Goal: Transaction & Acquisition: Purchase product/service

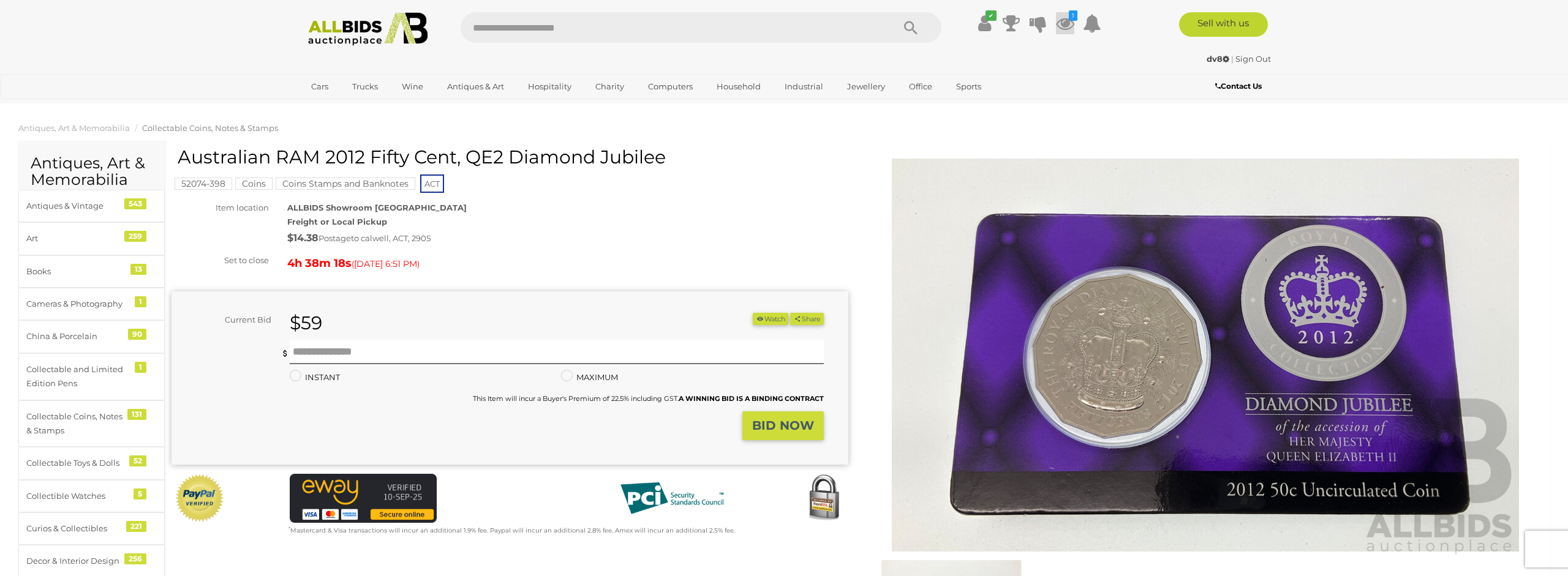
click at [1063, 25] on icon at bounding box center [1065, 23] width 19 height 22
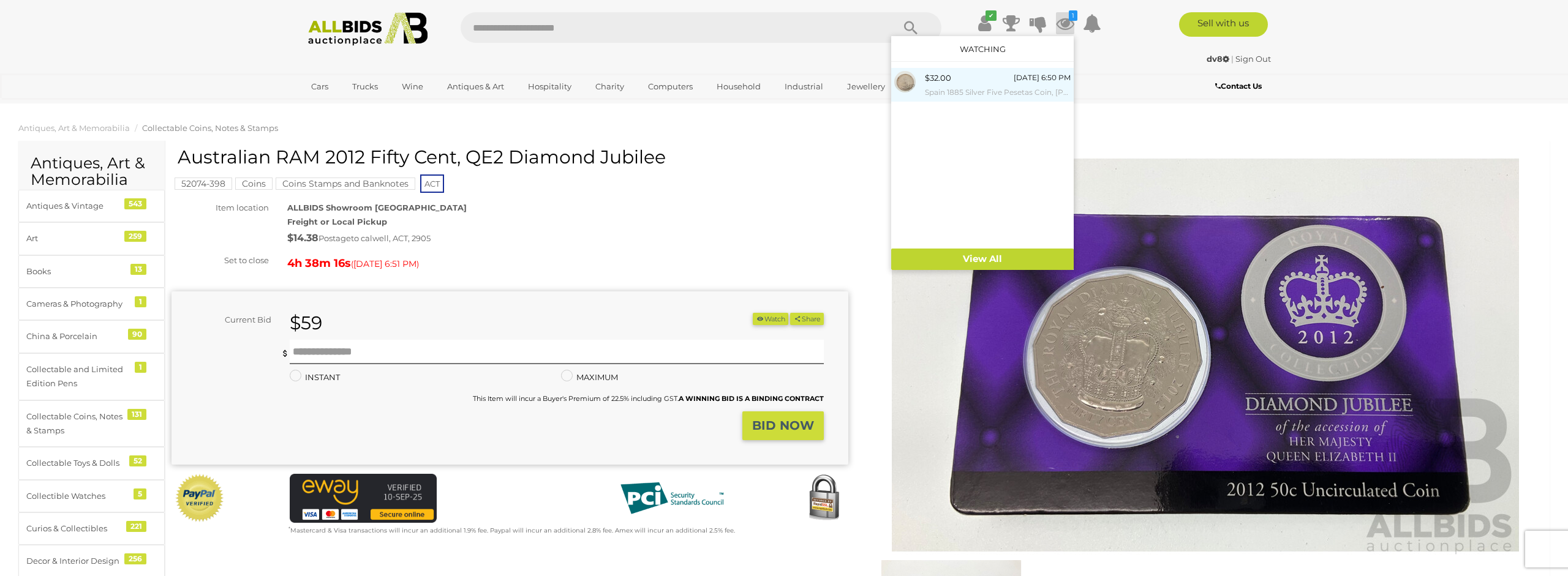
click at [972, 87] on small "Spain 1885 Silver Five Pesetas Coin, [PERSON_NAME] .900" at bounding box center [998, 93] width 146 height 14
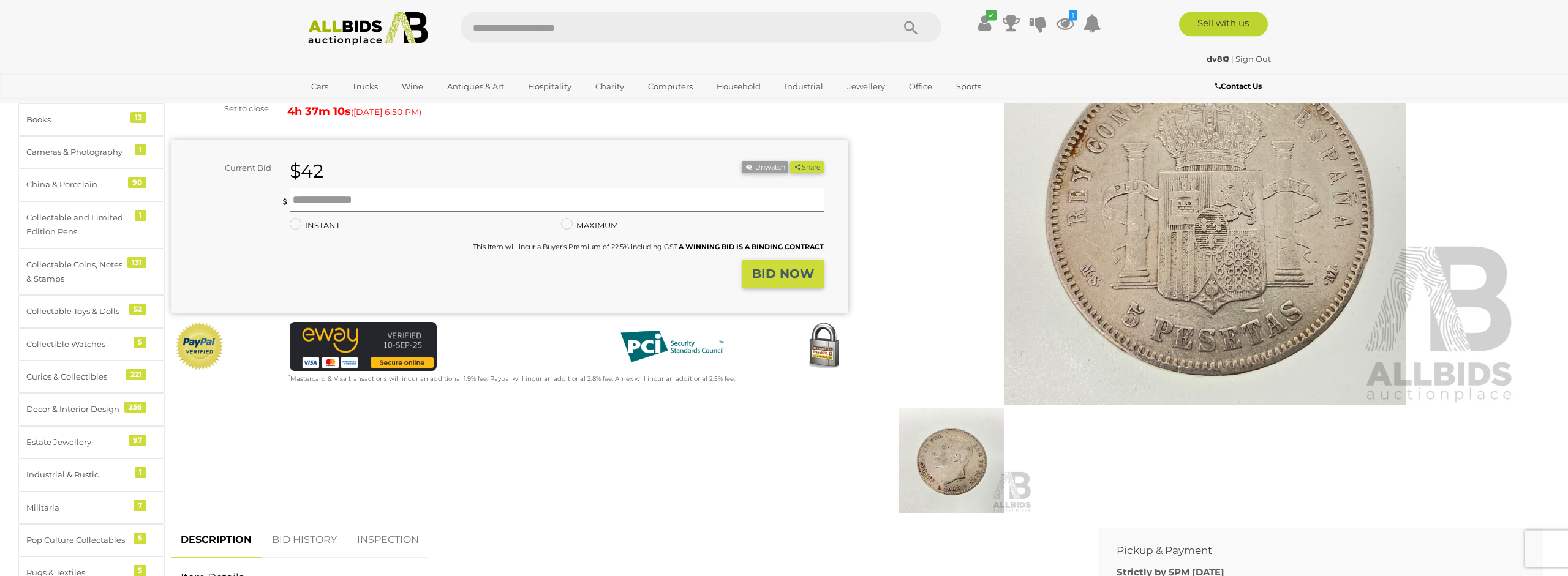
scroll to position [125, 0]
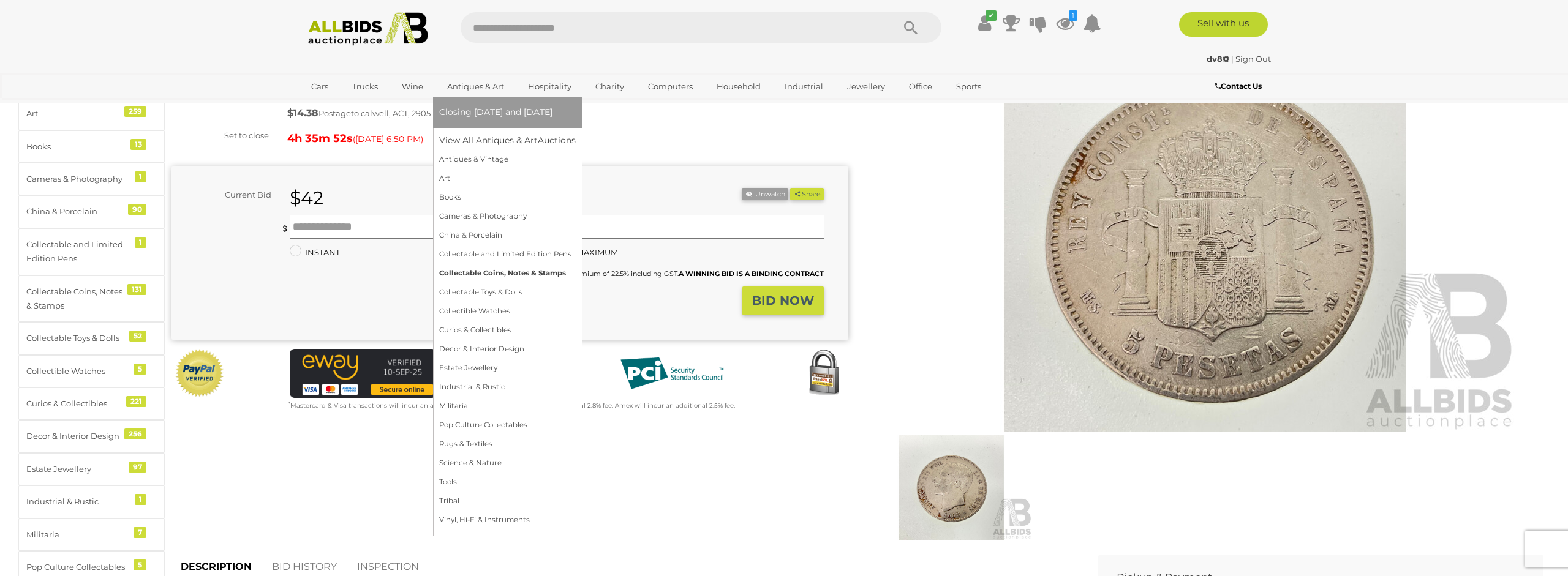
click at [476, 276] on link "Collectable Coins, Notes & Stamps" at bounding box center [507, 273] width 137 height 19
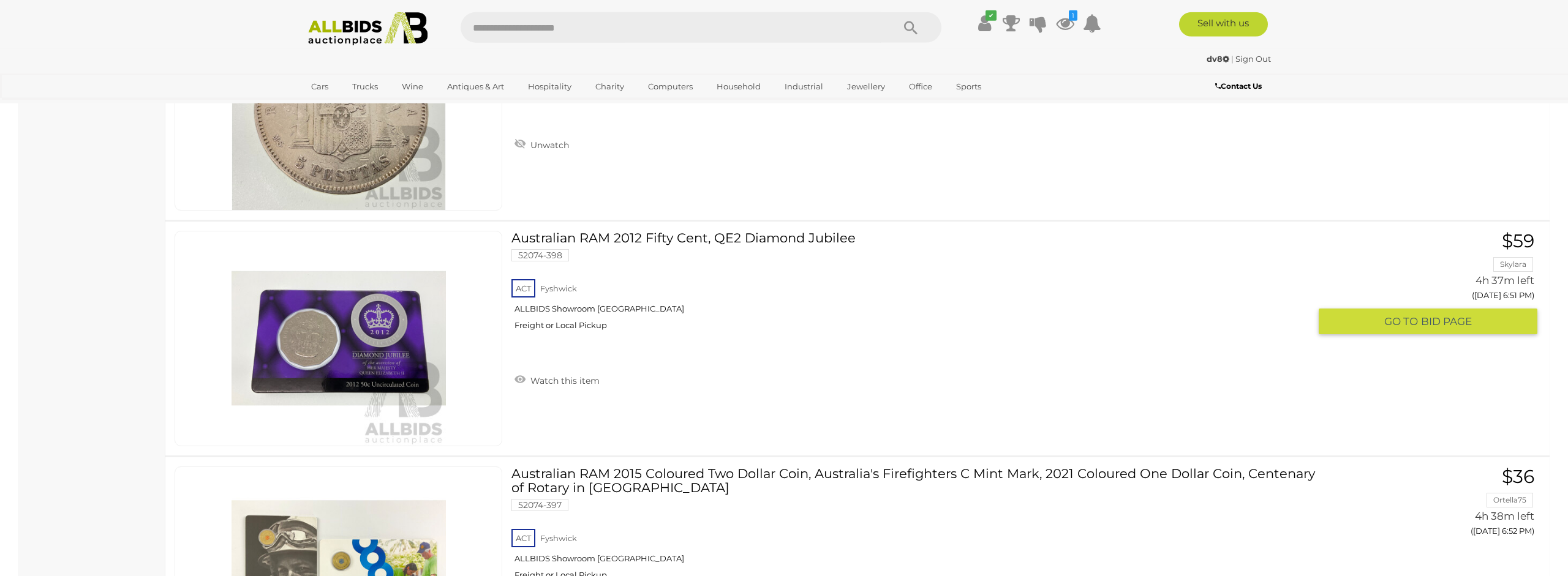
scroll to position [4767, 0]
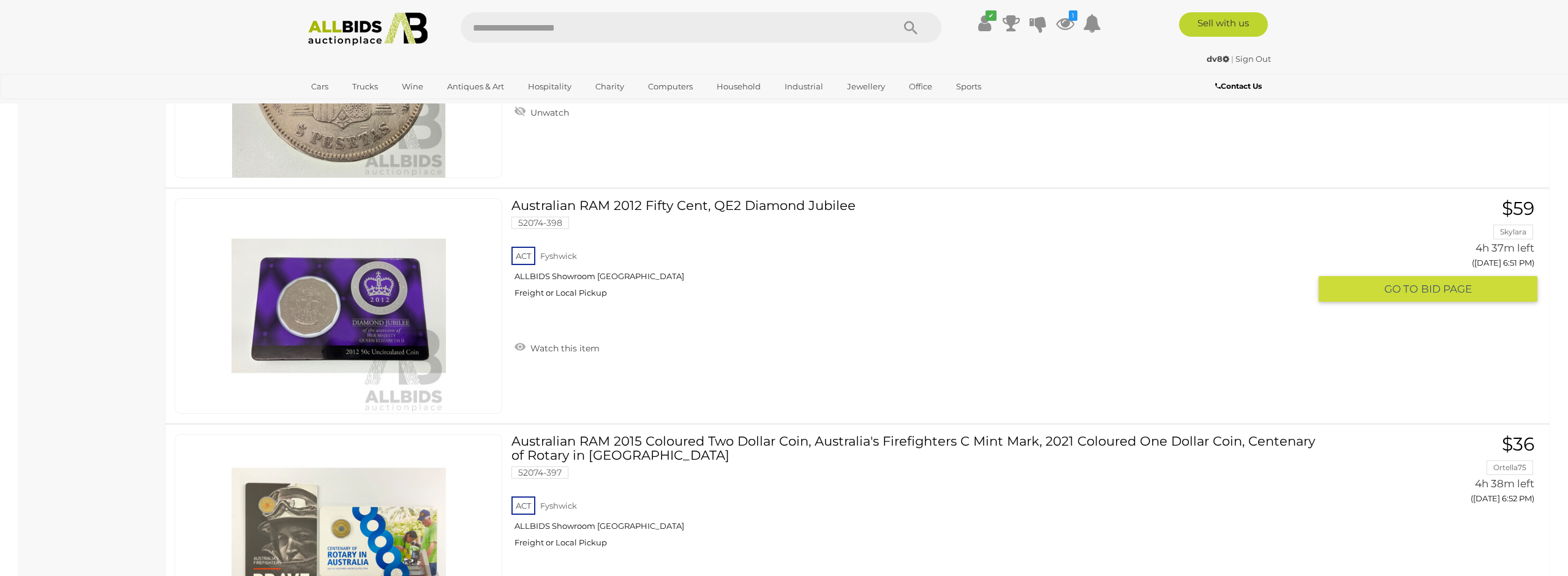
click at [386, 306] on img at bounding box center [339, 306] width 215 height 215
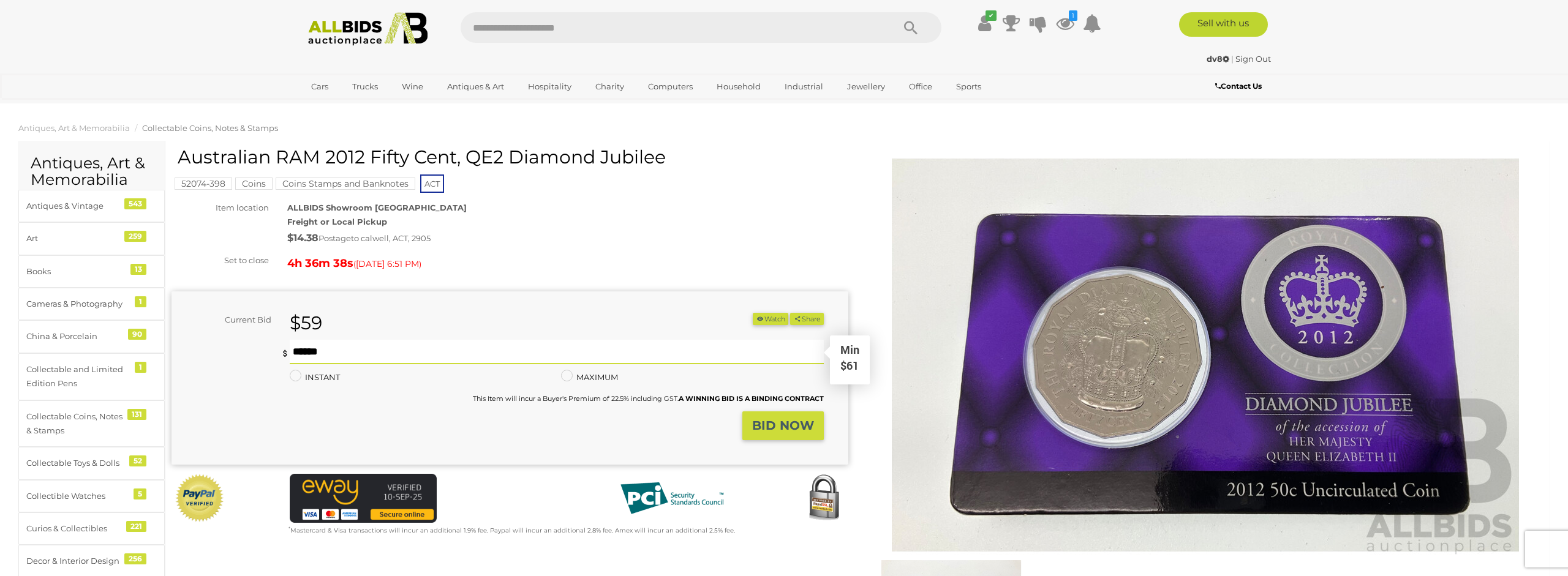
click at [390, 352] on input "text" at bounding box center [556, 352] width 535 height 25
type input "**"
click at [785, 424] on strong "BID NOW" at bounding box center [783, 425] width 62 height 15
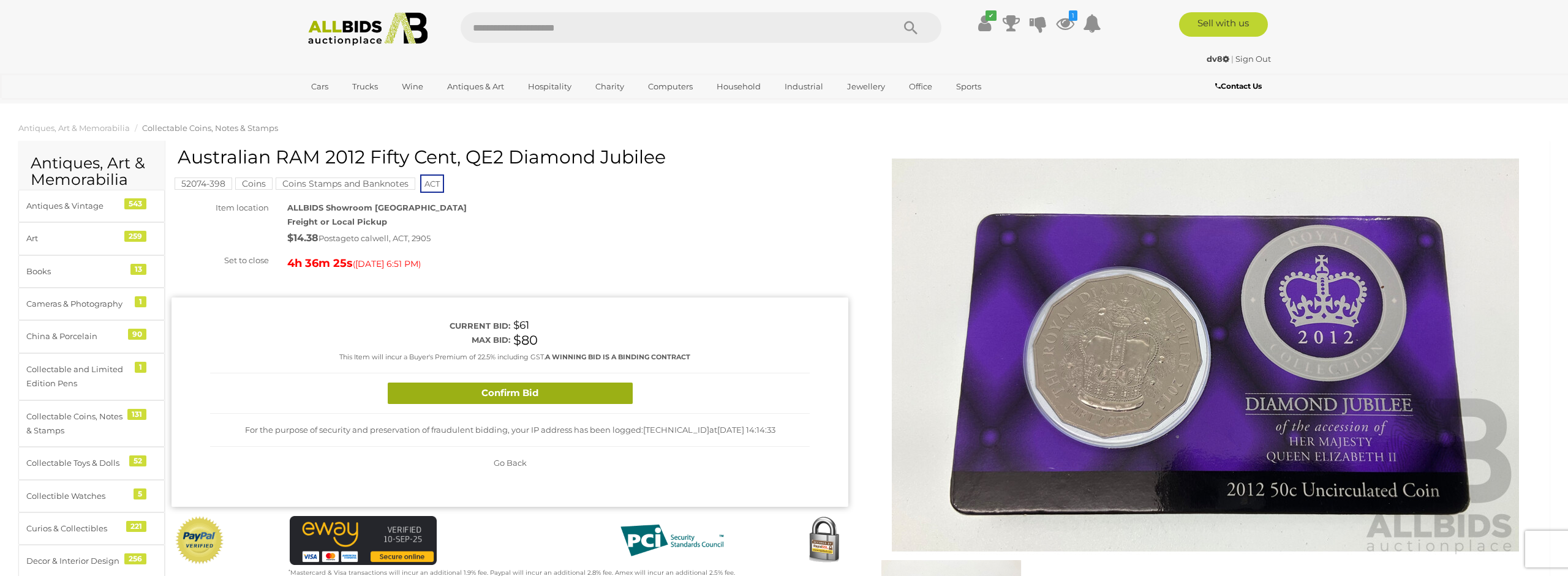
click at [556, 386] on button "Confirm Bid" at bounding box center [510, 394] width 245 height 22
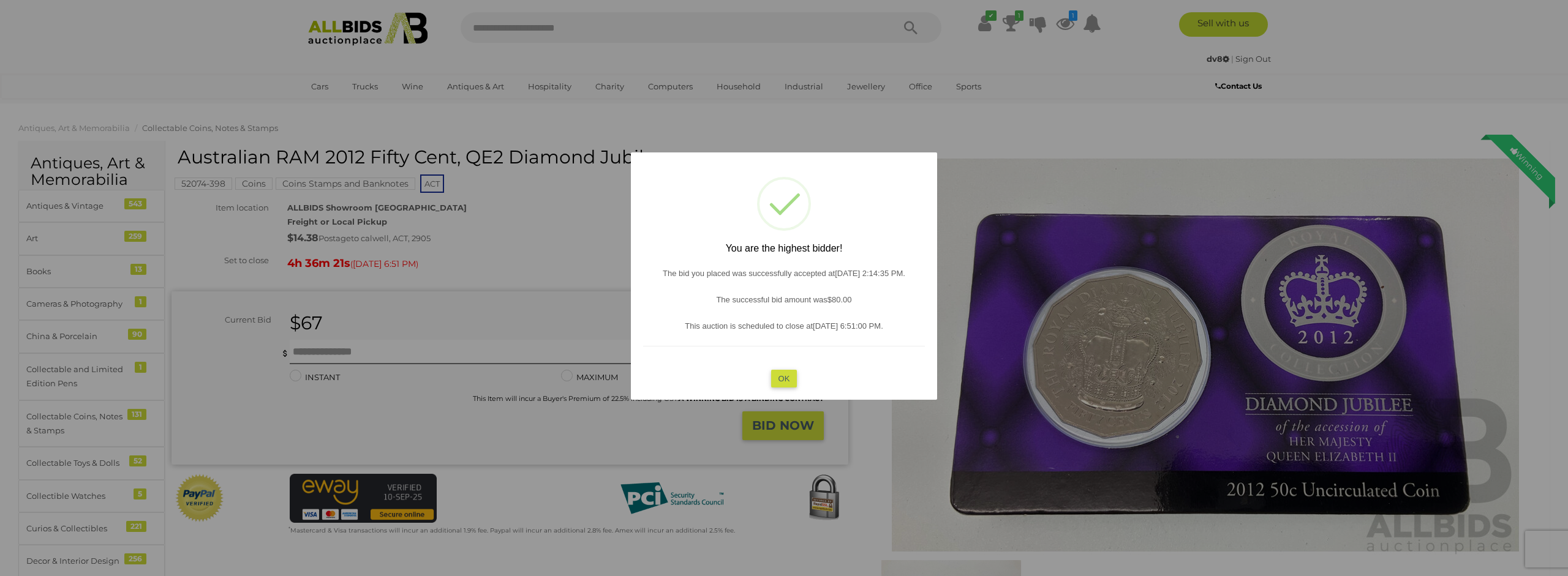
click at [789, 377] on button "OK" at bounding box center [784, 378] width 27 height 18
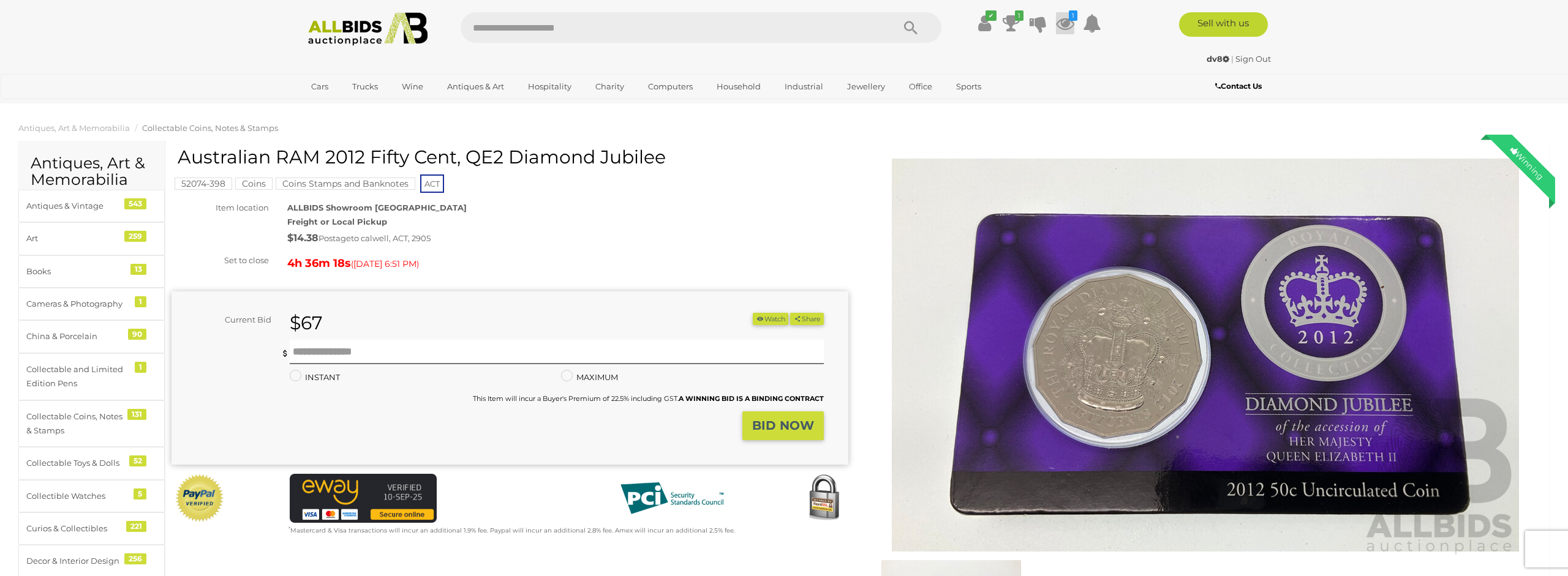
click at [1063, 24] on icon at bounding box center [1065, 23] width 19 height 22
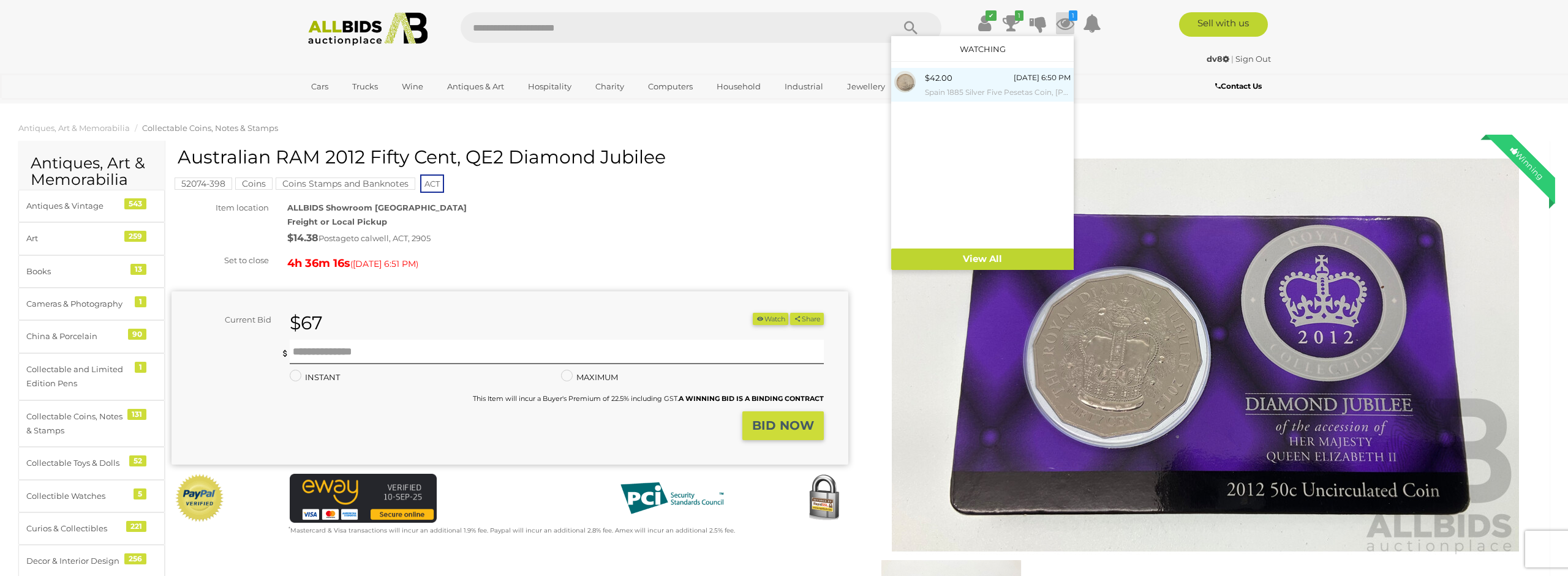
click at [941, 86] on small "Spain 1885 Silver Five Pesetas Coin, [PERSON_NAME] .900" at bounding box center [998, 93] width 146 height 14
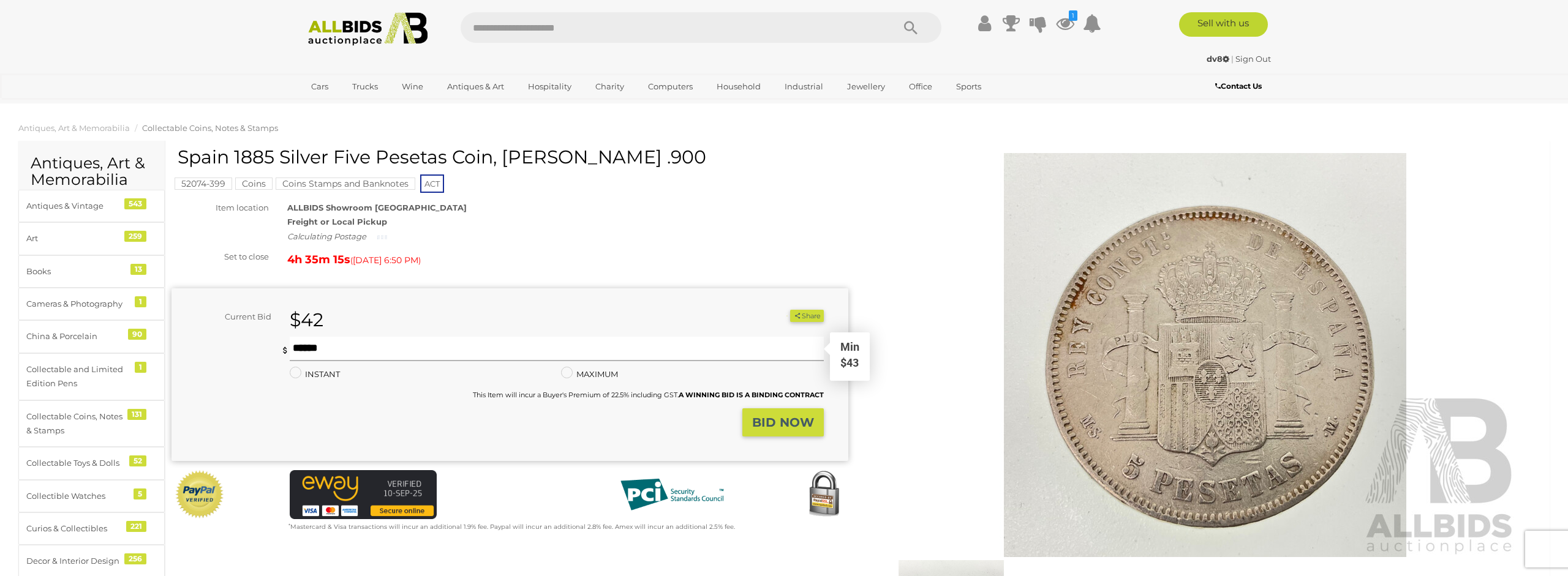
click at [401, 344] on input "text" at bounding box center [556, 349] width 535 height 25
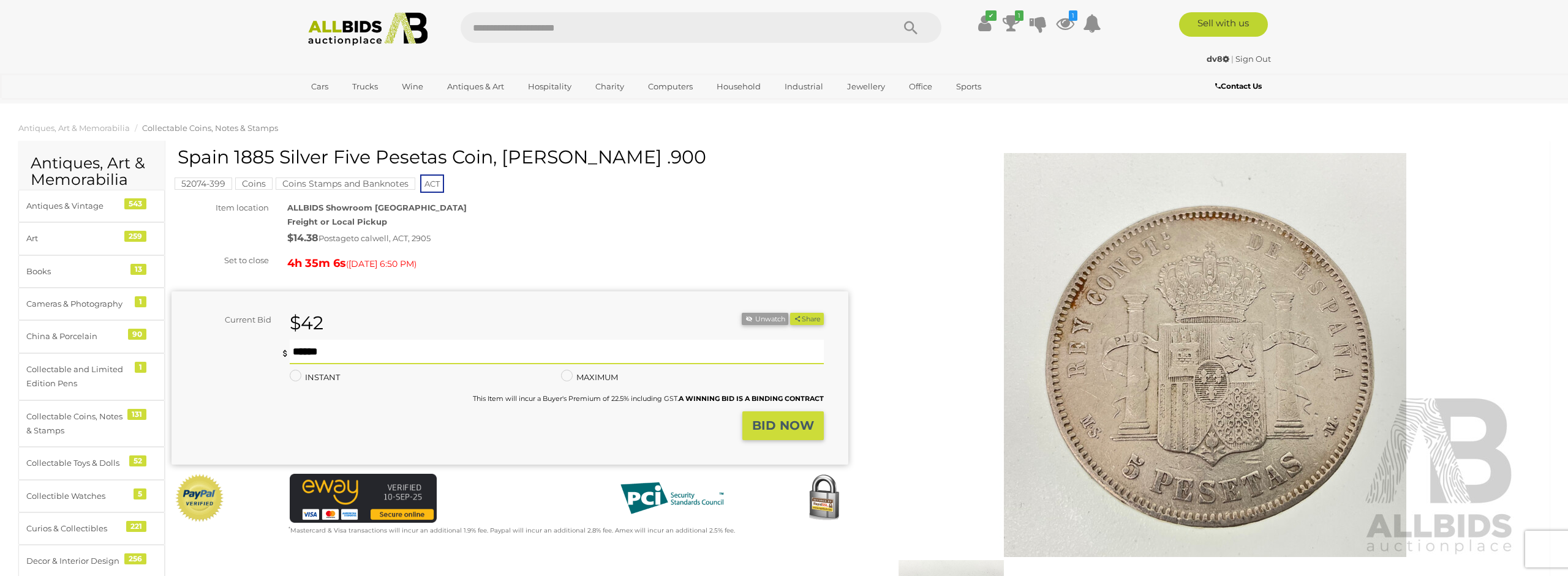
type input "***"
click at [777, 431] on strong "BID NOW" at bounding box center [783, 425] width 62 height 15
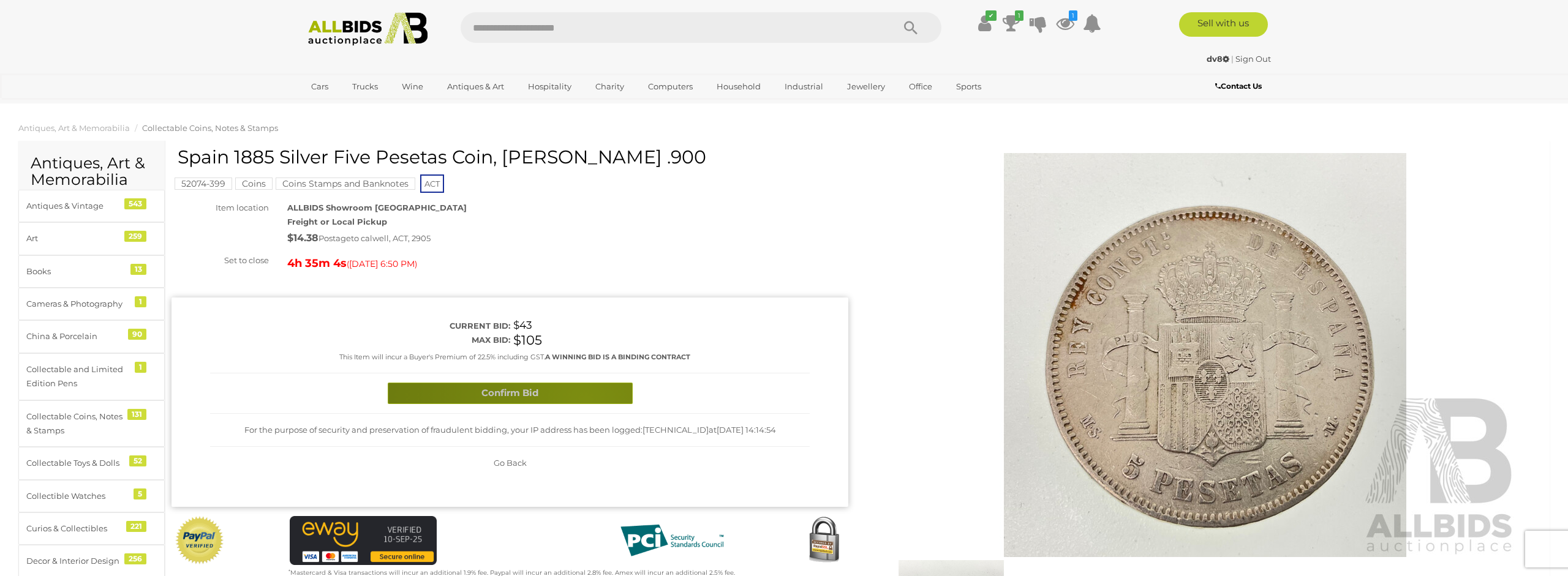
click at [586, 398] on button "Confirm Bid" at bounding box center [510, 394] width 245 height 22
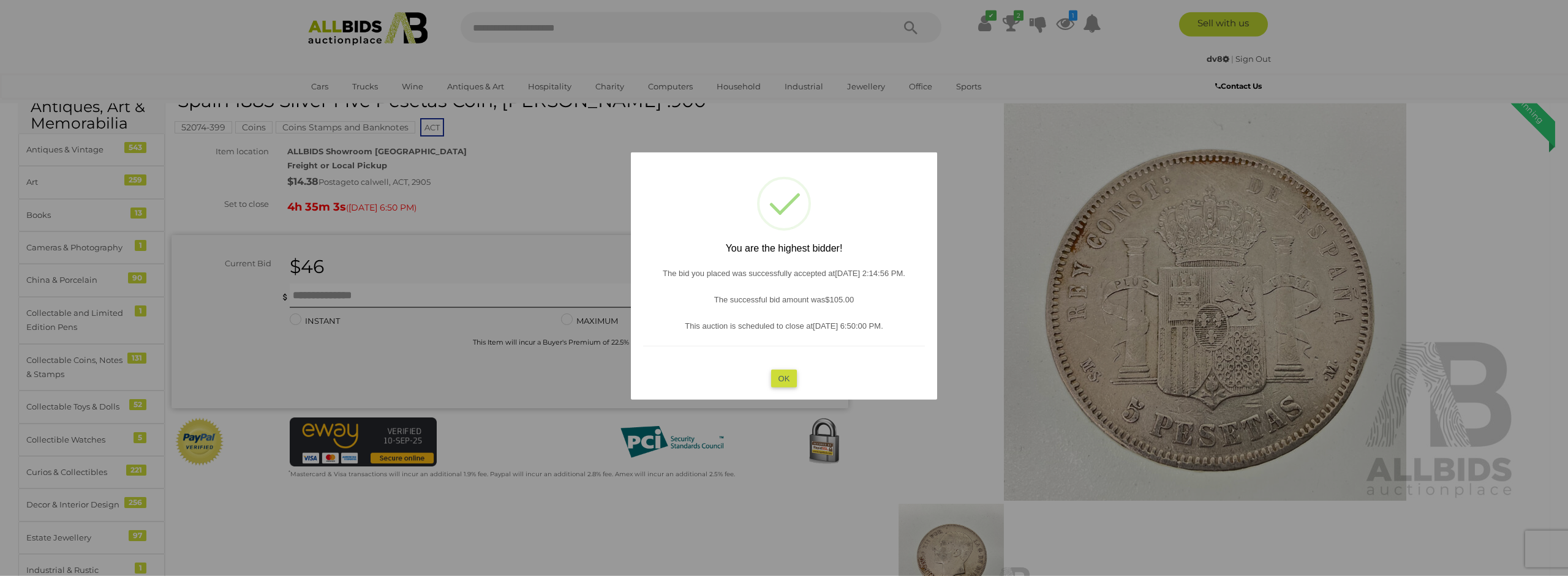
scroll to position [62, 0]
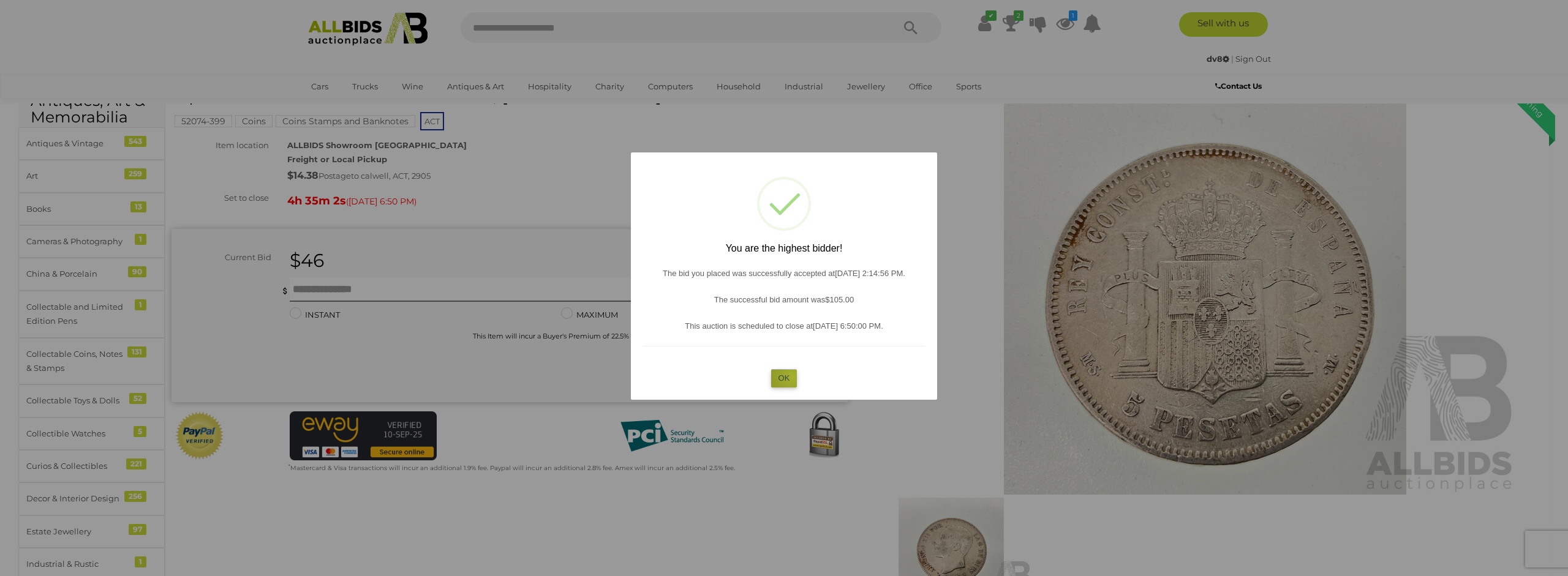
click at [793, 376] on button "OK" at bounding box center [784, 378] width 27 height 18
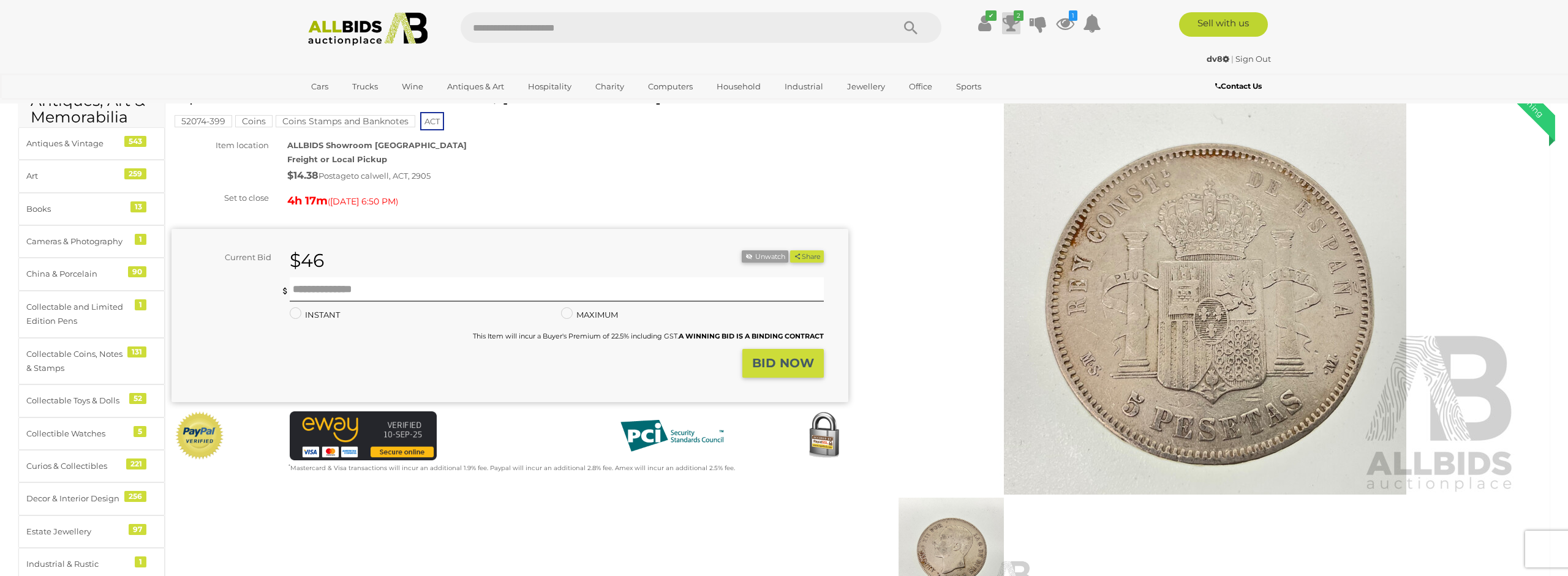
click at [1012, 19] on icon at bounding box center [1011, 23] width 17 height 22
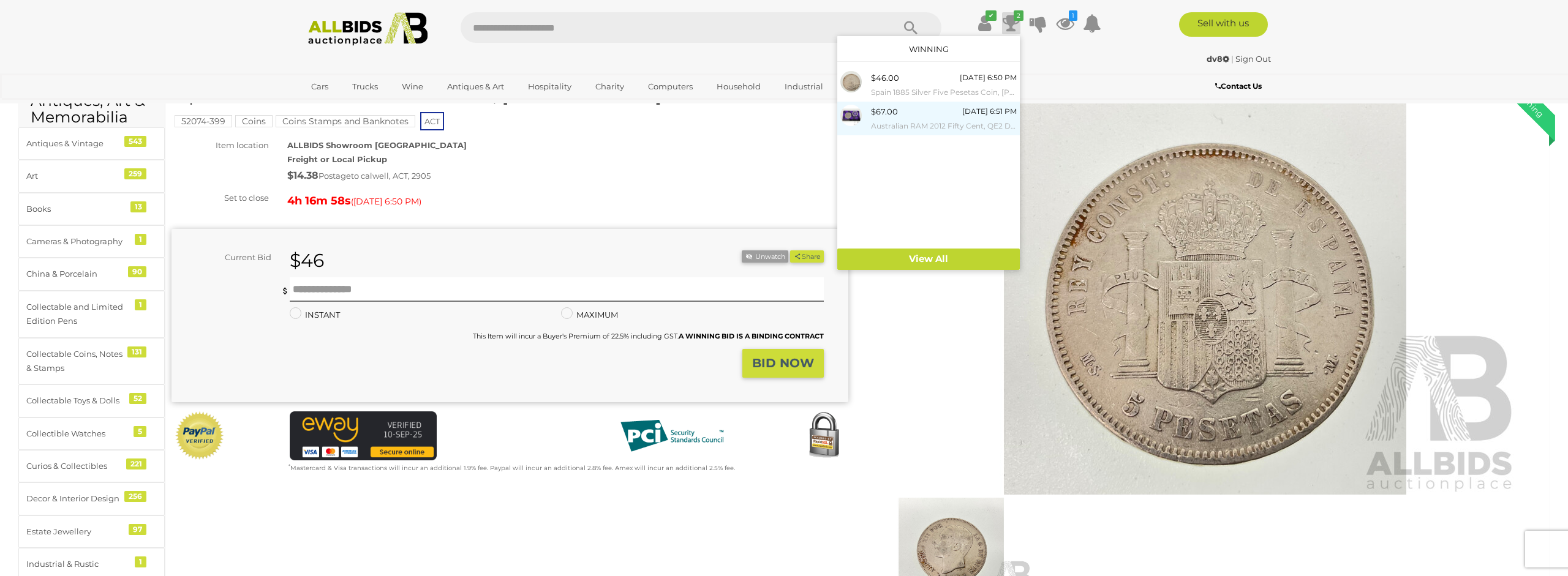
click at [886, 109] on div "$67.00" at bounding box center [883, 111] width 27 height 14
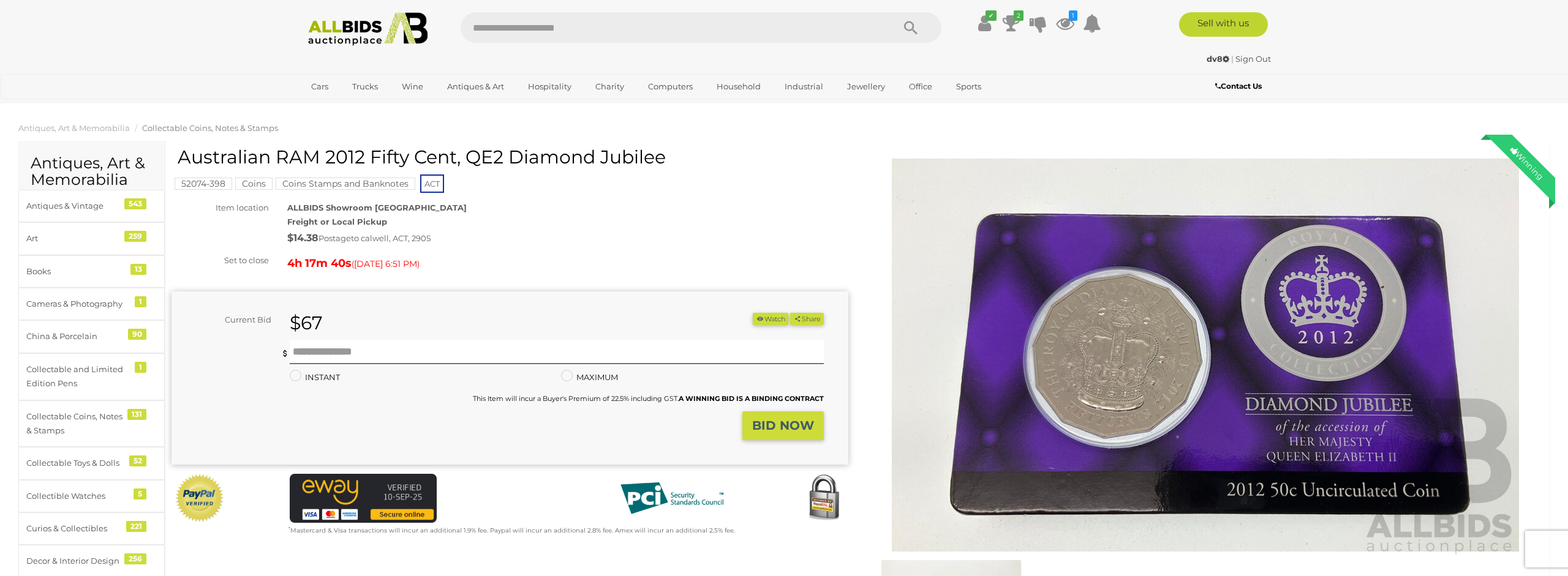
drag, startPoint x: 177, startPoint y: 158, endPoint x: 177, endPoint y: 169, distance: 11.0
click at [177, 169] on div "52074-398 Coins Coins Stamps and Banknotes ACT" at bounding box center [509, 170] width 677 height 48
click at [180, 160] on h1 "Australian RAM 2012 Fifty Cent, QE2 Diamond Jubilee" at bounding box center [511, 157] width 668 height 21
click at [182, 160] on div "Australian RAM 2012 Fifty Cent, QE2 Diamond Jubilee 52074-398 Coins ACT $14.38 …" at bounding box center [509, 342] width 677 height 390
copy div "Australian RAM 2012 Fifty Cent, QE2 Diamond Jubilee"
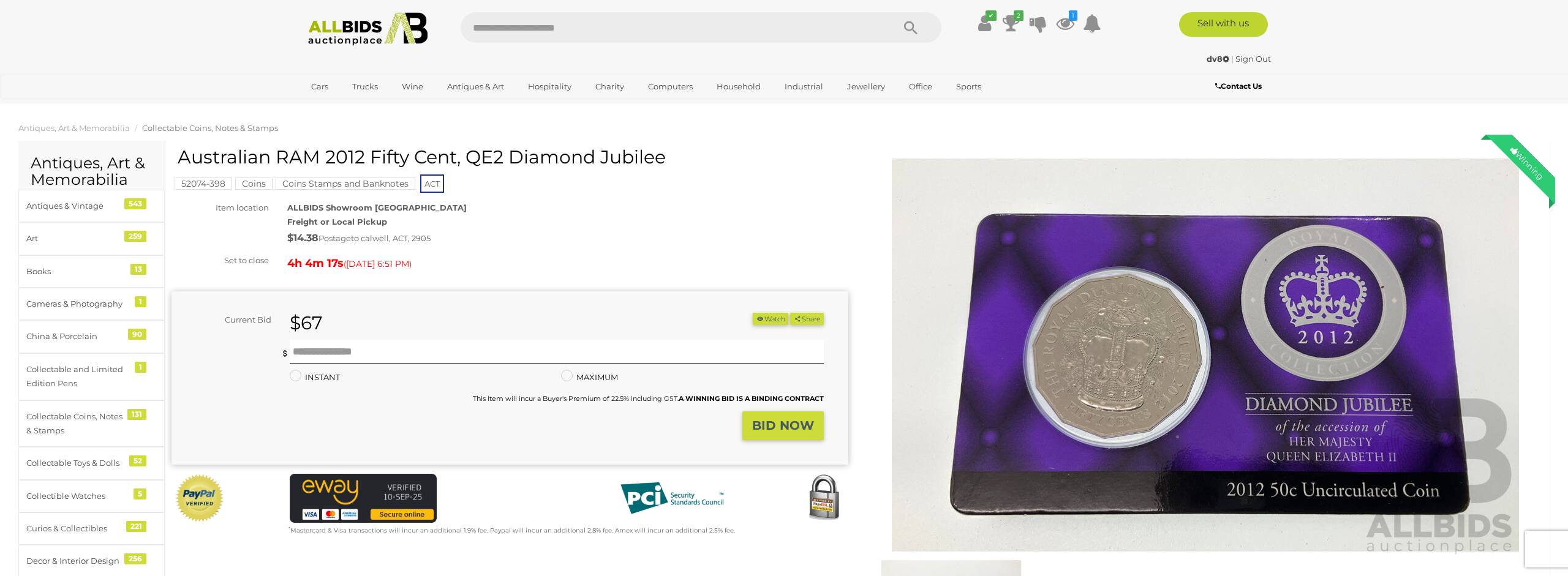
click at [709, 218] on div "ALLBIDS Showroom Fyshwick Freight or Local Pickup $14.38 Postage to calwell, AC…" at bounding box center [567, 224] width 579 height 46
click at [1013, 28] on icon at bounding box center [1011, 23] width 17 height 22
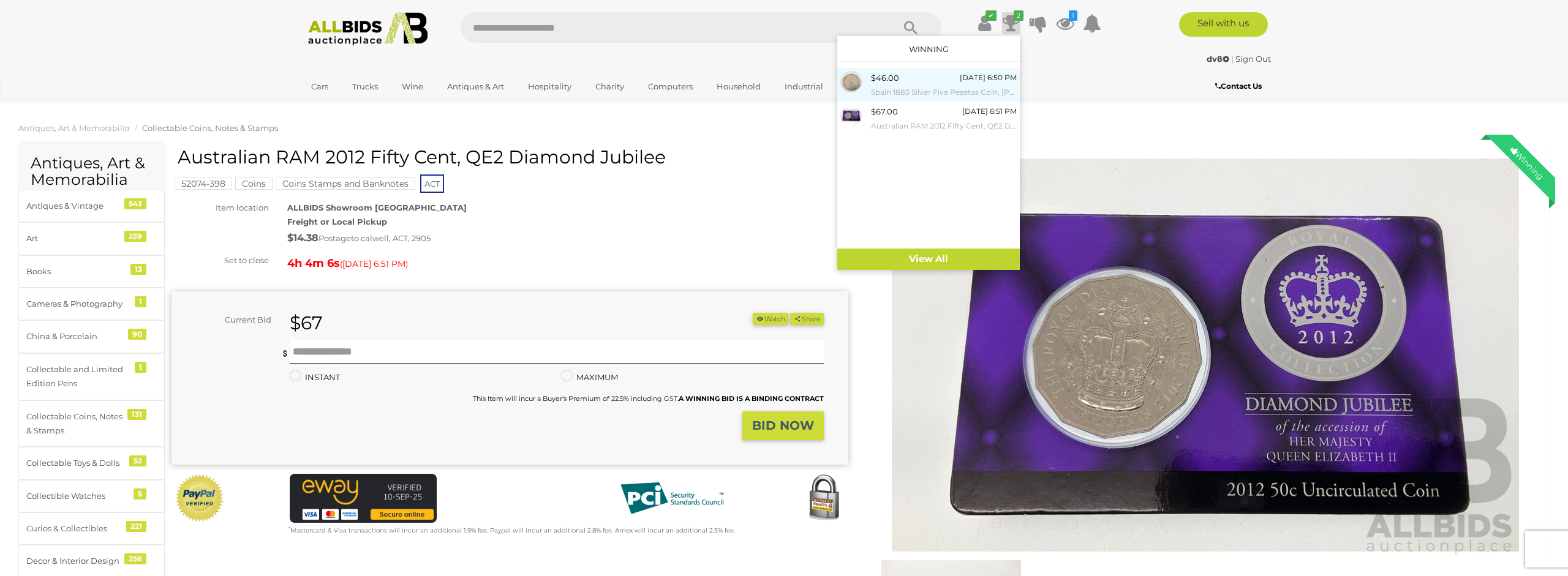
click at [895, 82] on div "$46.00" at bounding box center [884, 78] width 29 height 14
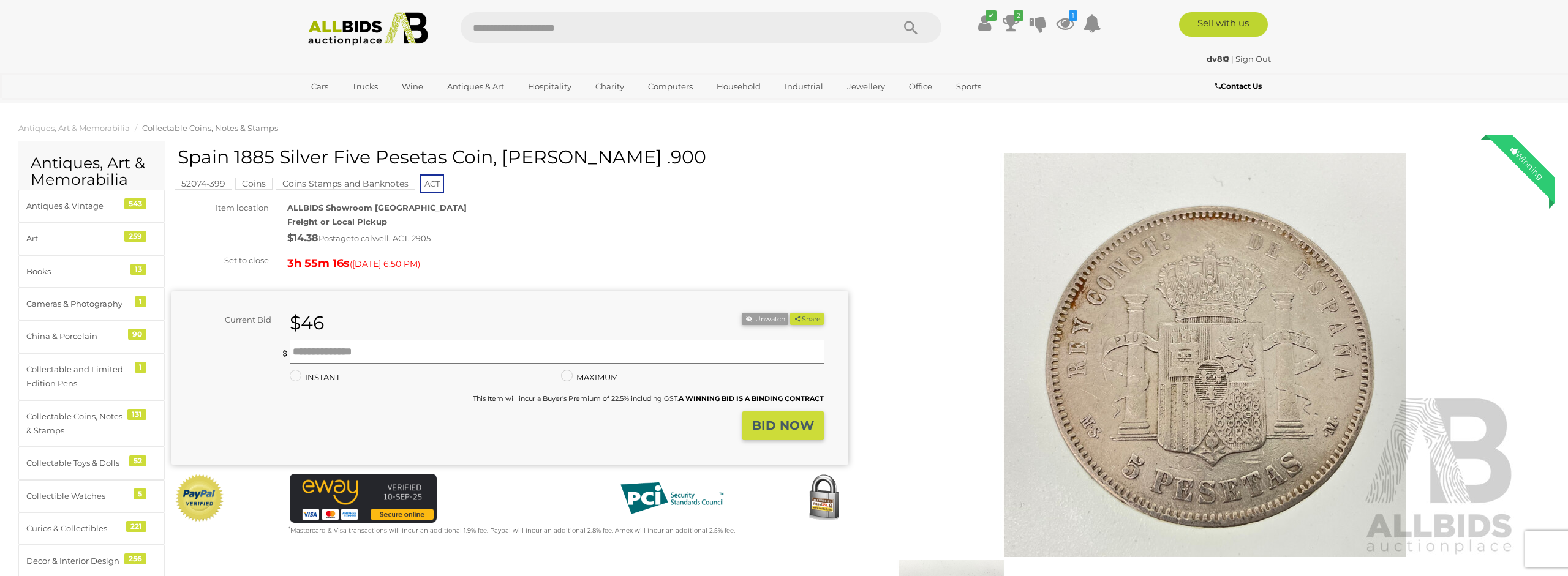
drag, startPoint x: 683, startPoint y: 240, endPoint x: 630, endPoint y: 248, distance: 53.6
click at [680, 240] on div "$14.38 Postage to calwell, ACT, 2905" at bounding box center [568, 238] width 561 height 18
drag, startPoint x: 177, startPoint y: 161, endPoint x: 692, endPoint y: 156, distance: 515.0
click at [692, 156] on h1 "Spain 1885 Silver Five Pesetas Coin, [PERSON_NAME] .900" at bounding box center [511, 157] width 668 height 21
copy h1 "Spain 1885 Silver Five Pesetas Coin, [PERSON_NAME] .900"
